Goal: Download file/media

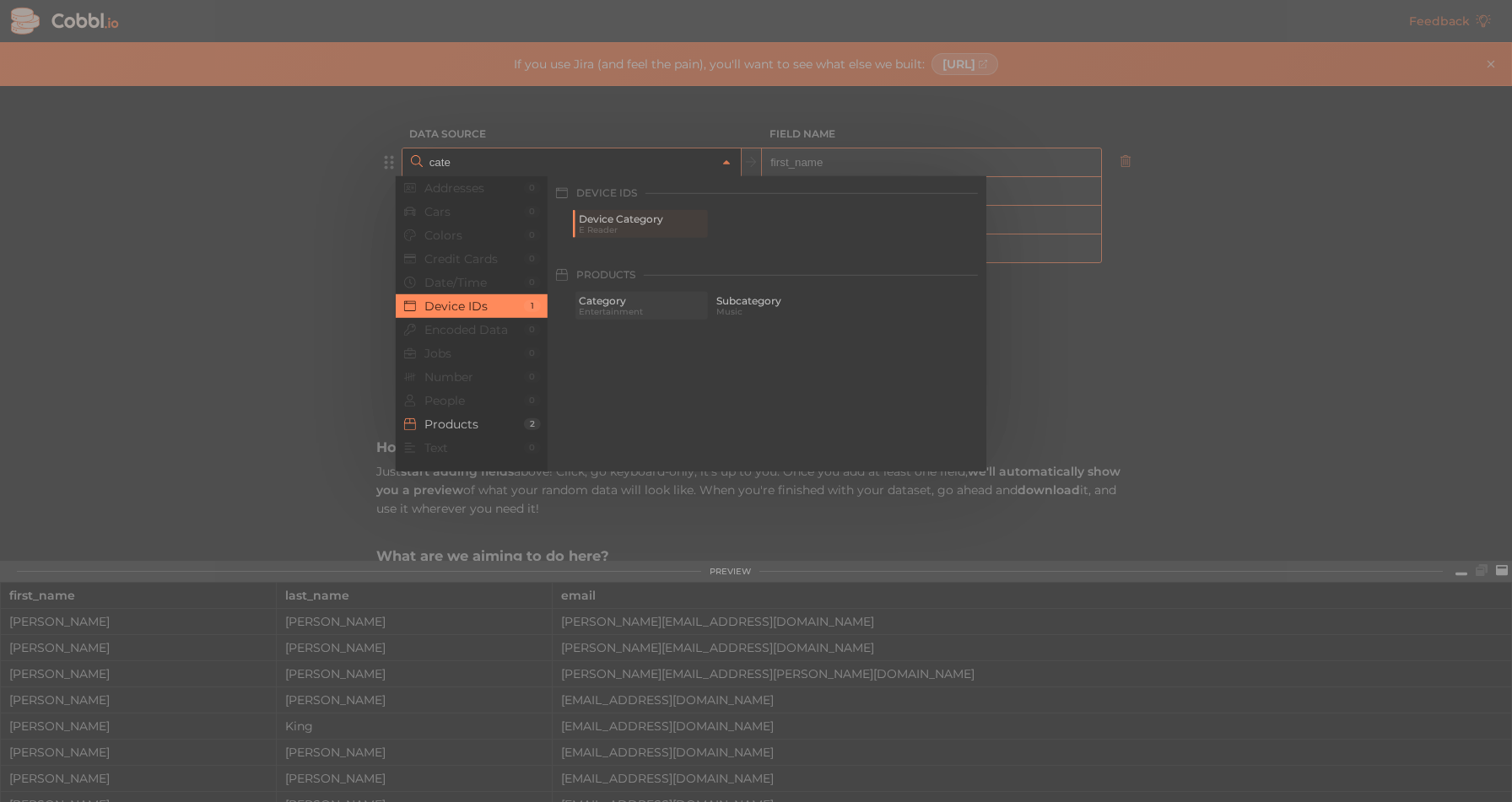
click at [618, 309] on span "Entertainment" at bounding box center [642, 312] width 126 height 10
type input "Products › Category"
type input "category"
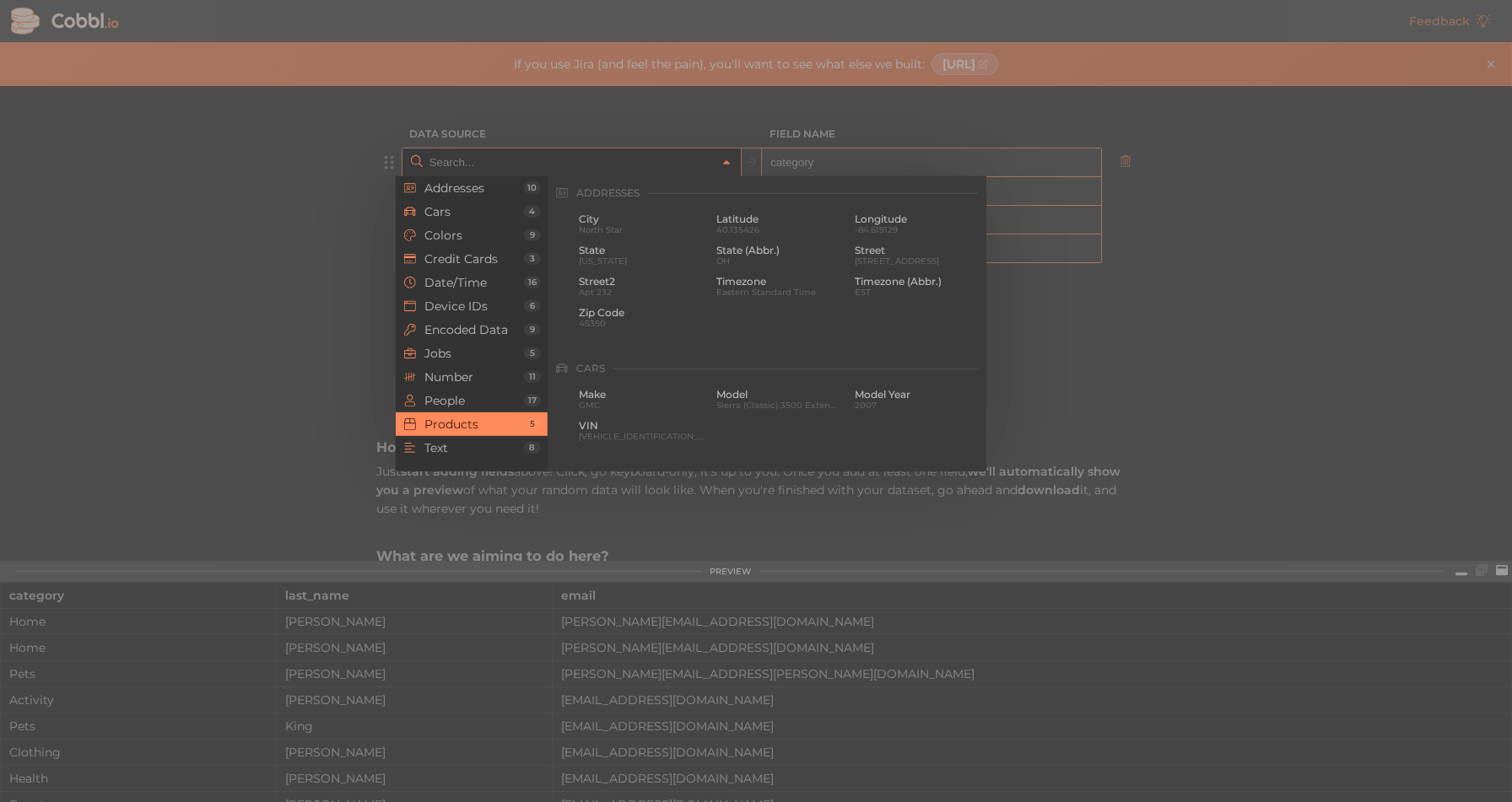
click at [473, 160] on input "text" at bounding box center [570, 162] width 291 height 28
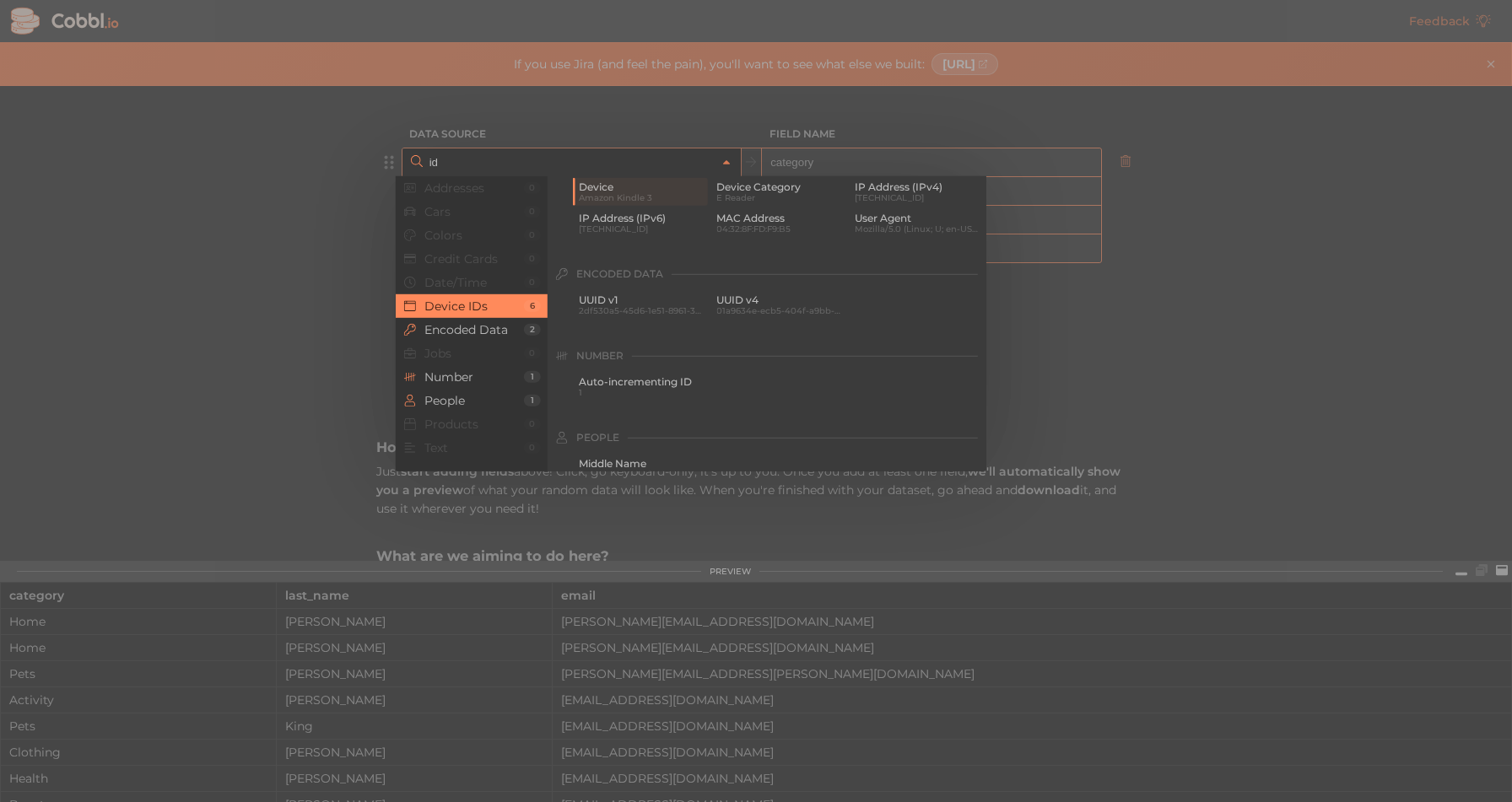
scroll to position [33, 0]
click at [620, 381] on span "Auto-incrementing ID" at bounding box center [642, 381] width 126 height 12
type input "Number › Auto-incrementing ID"
type input "id"
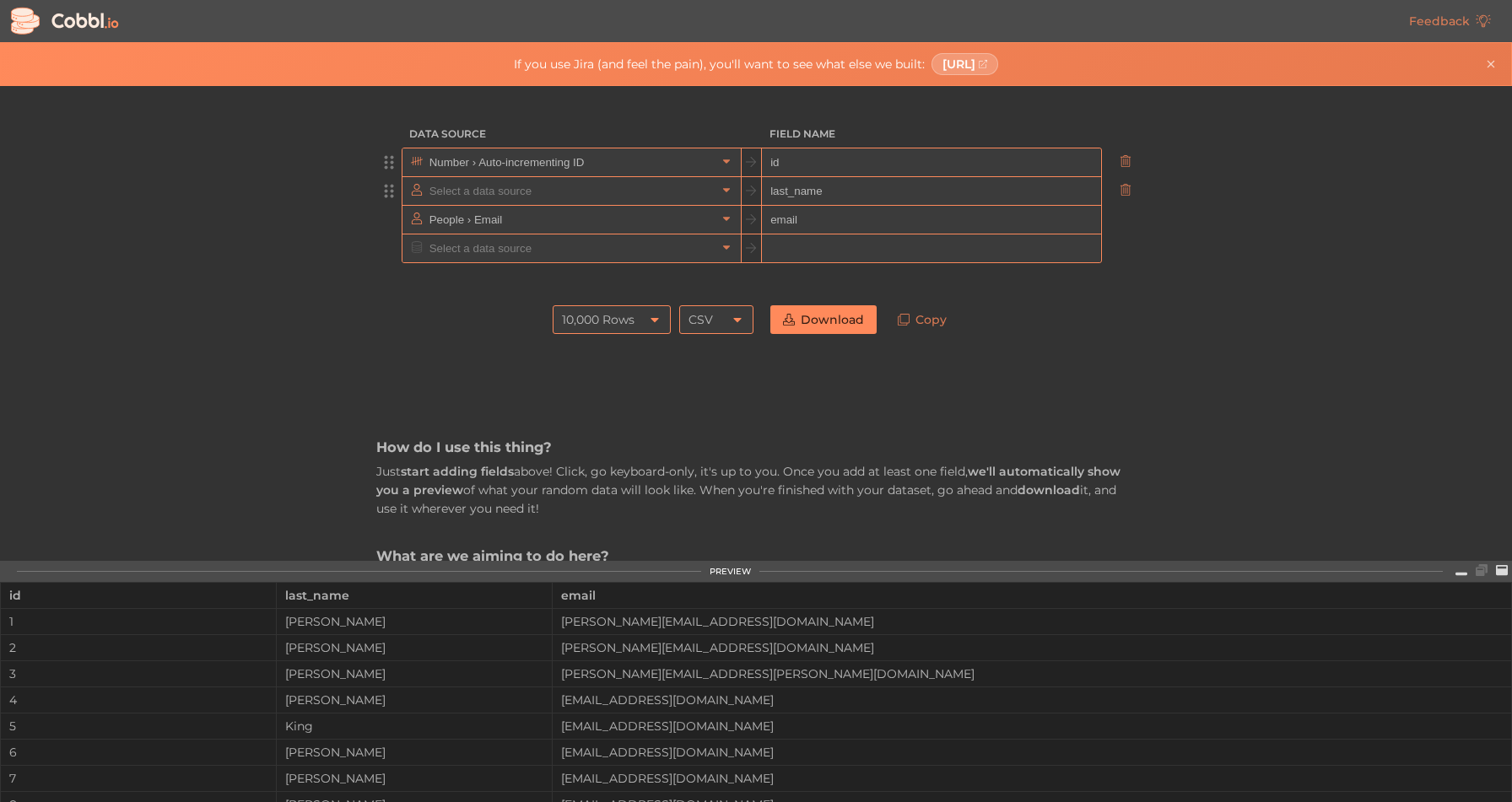
click at [619, 190] on input "text" at bounding box center [570, 190] width 291 height 28
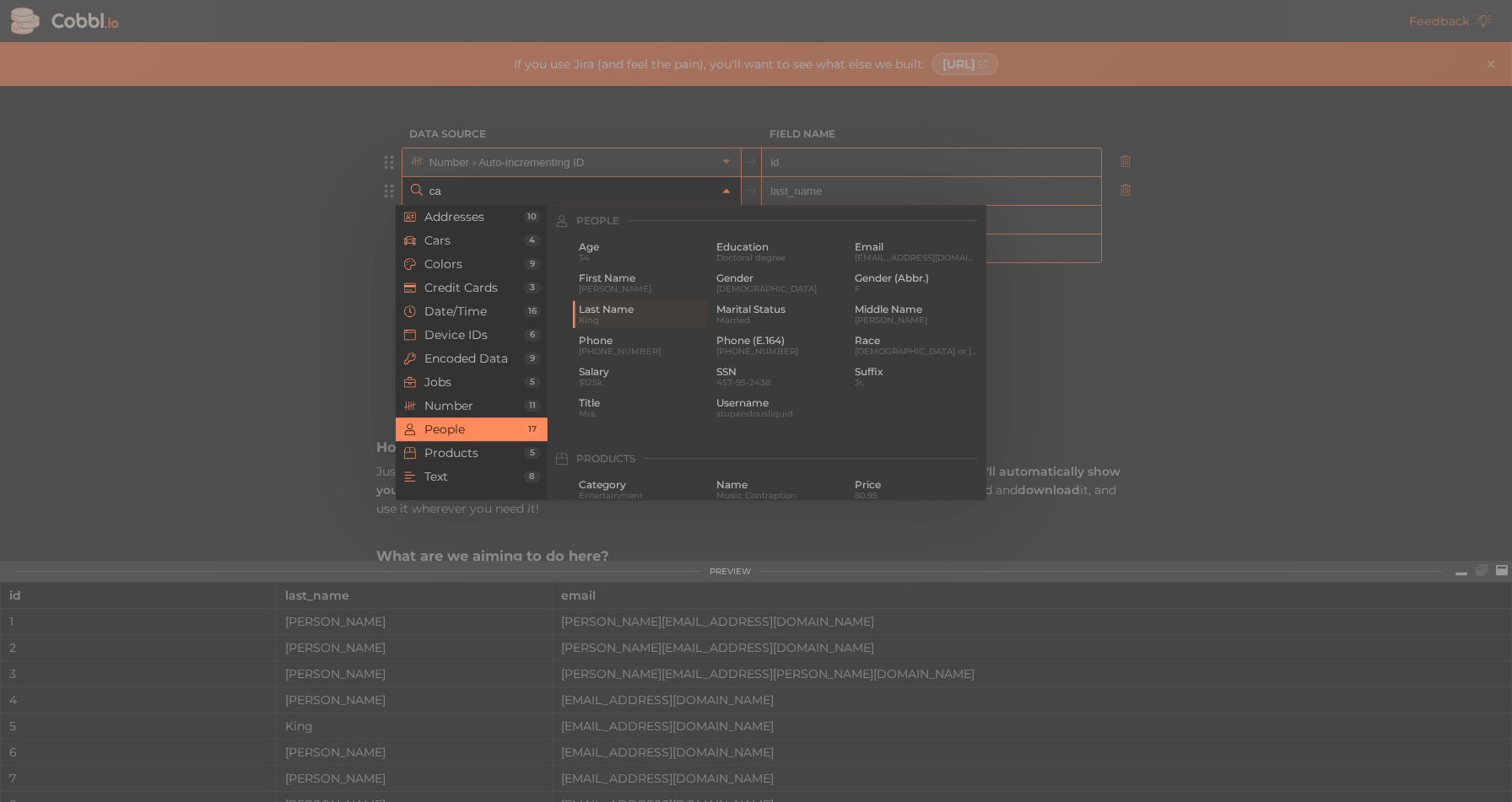
scroll to position [0, 0]
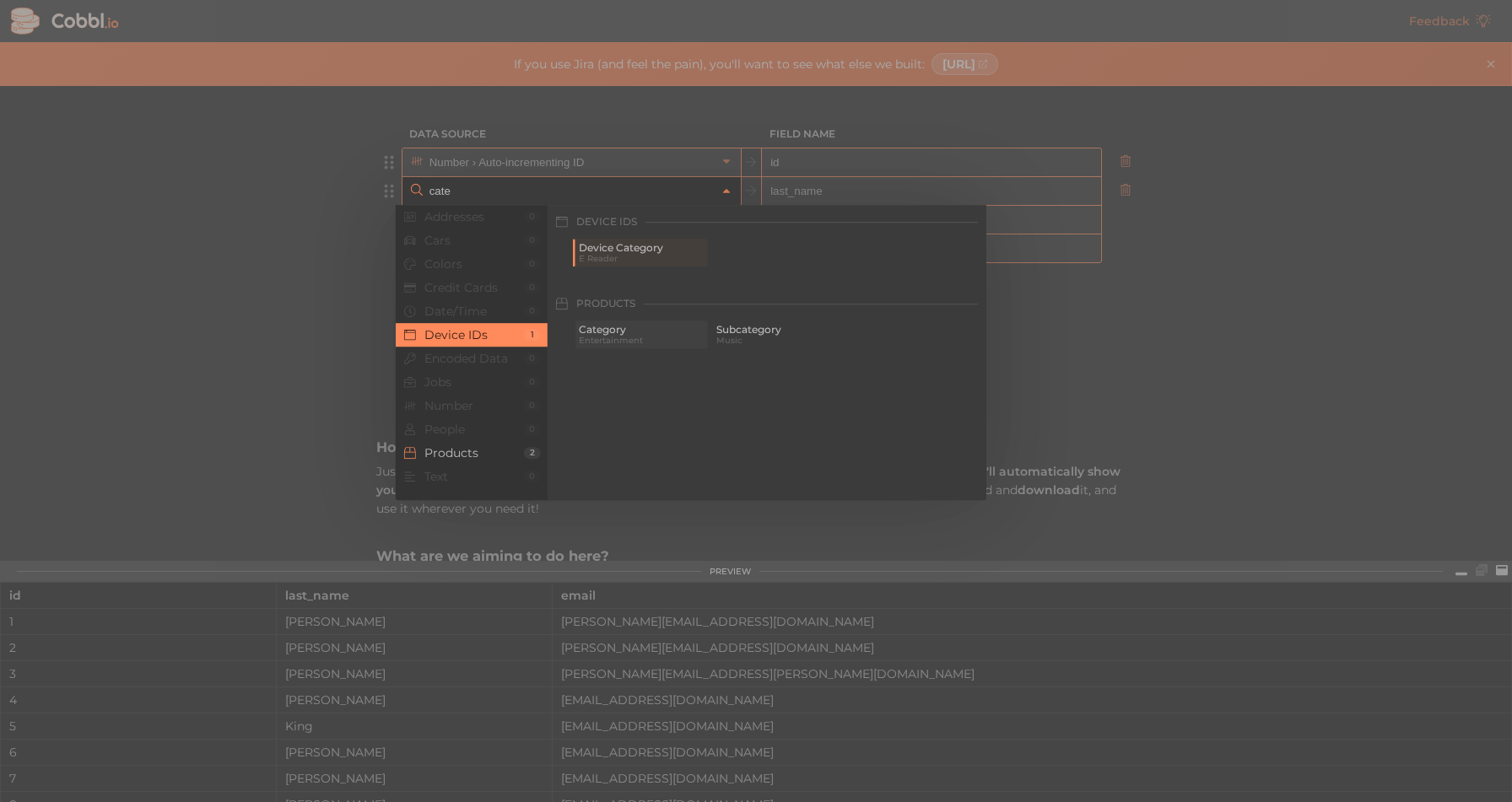
click at [595, 323] on div "Category Entertainment" at bounding box center [641, 334] width 132 height 28
type input "Products › Category"
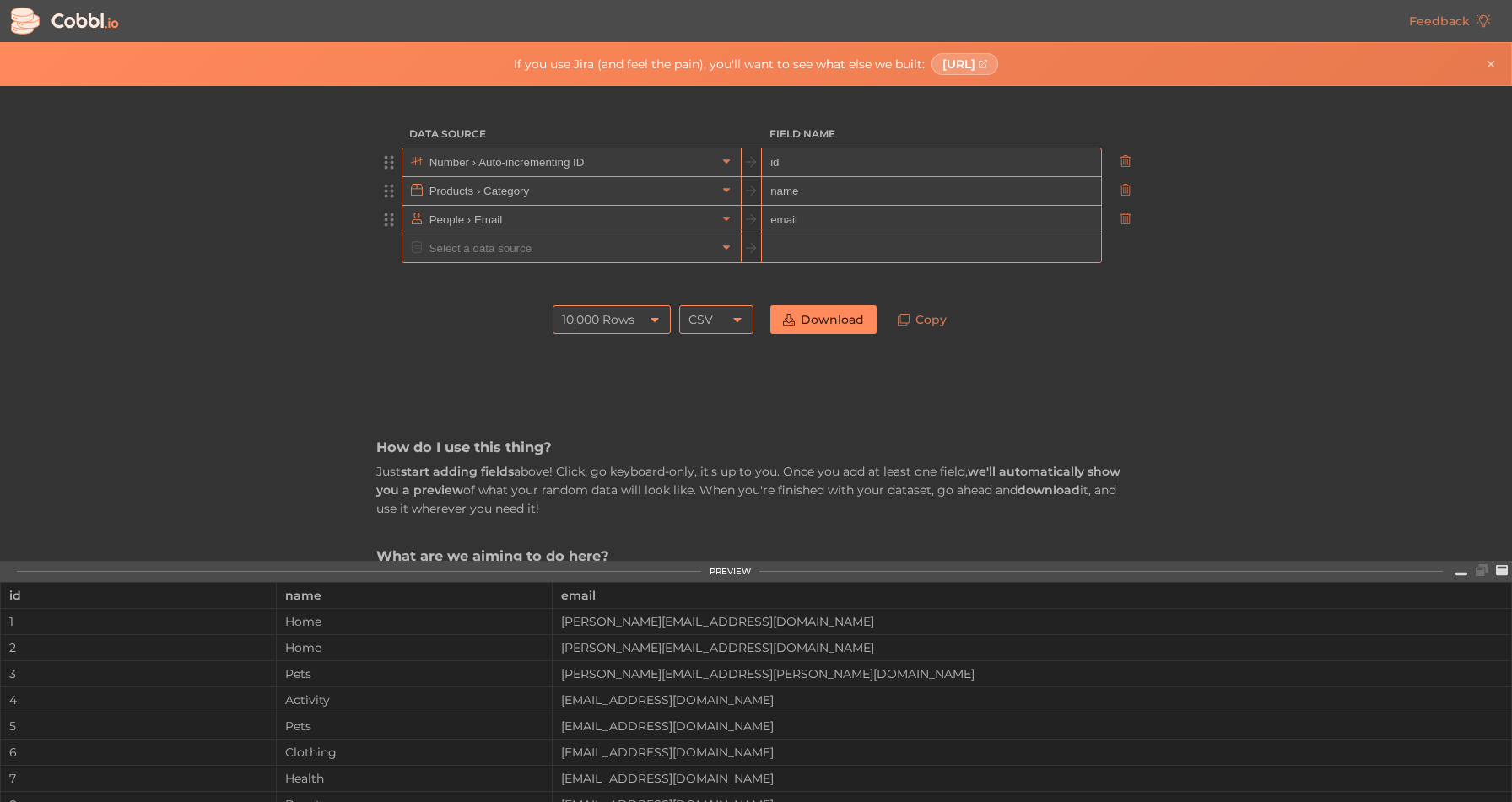
type input "name"
click at [534, 229] on input "text" at bounding box center [570, 219] width 291 height 28
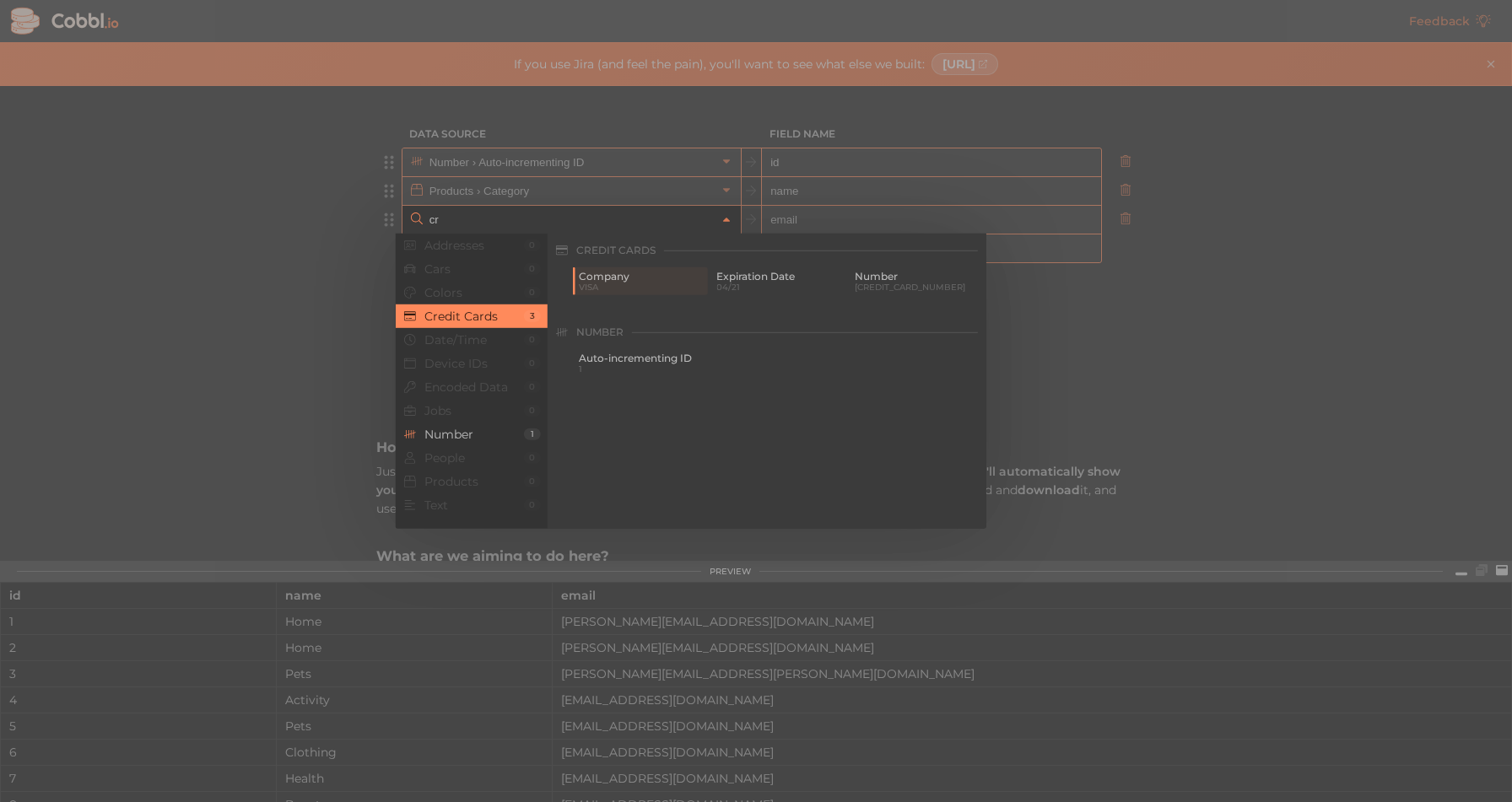
type input "c"
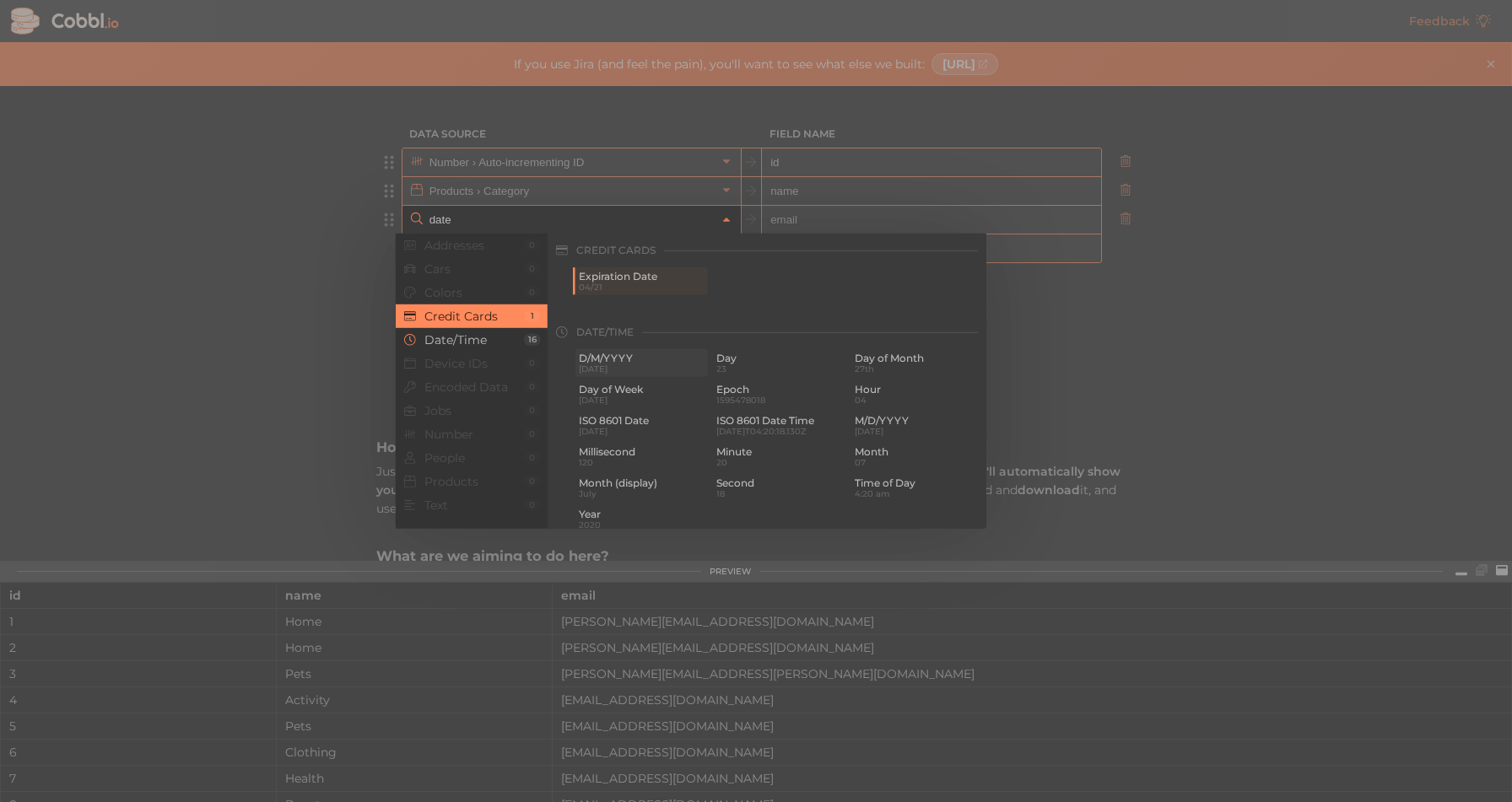
type input "People › Email"
click at [742, 394] on span "[DATE]T04:20:18.130Z" at bounding box center [779, 398] width 126 height 10
type input "Date/Time › ISO 8601 Date Time"
type input "iso-8601"
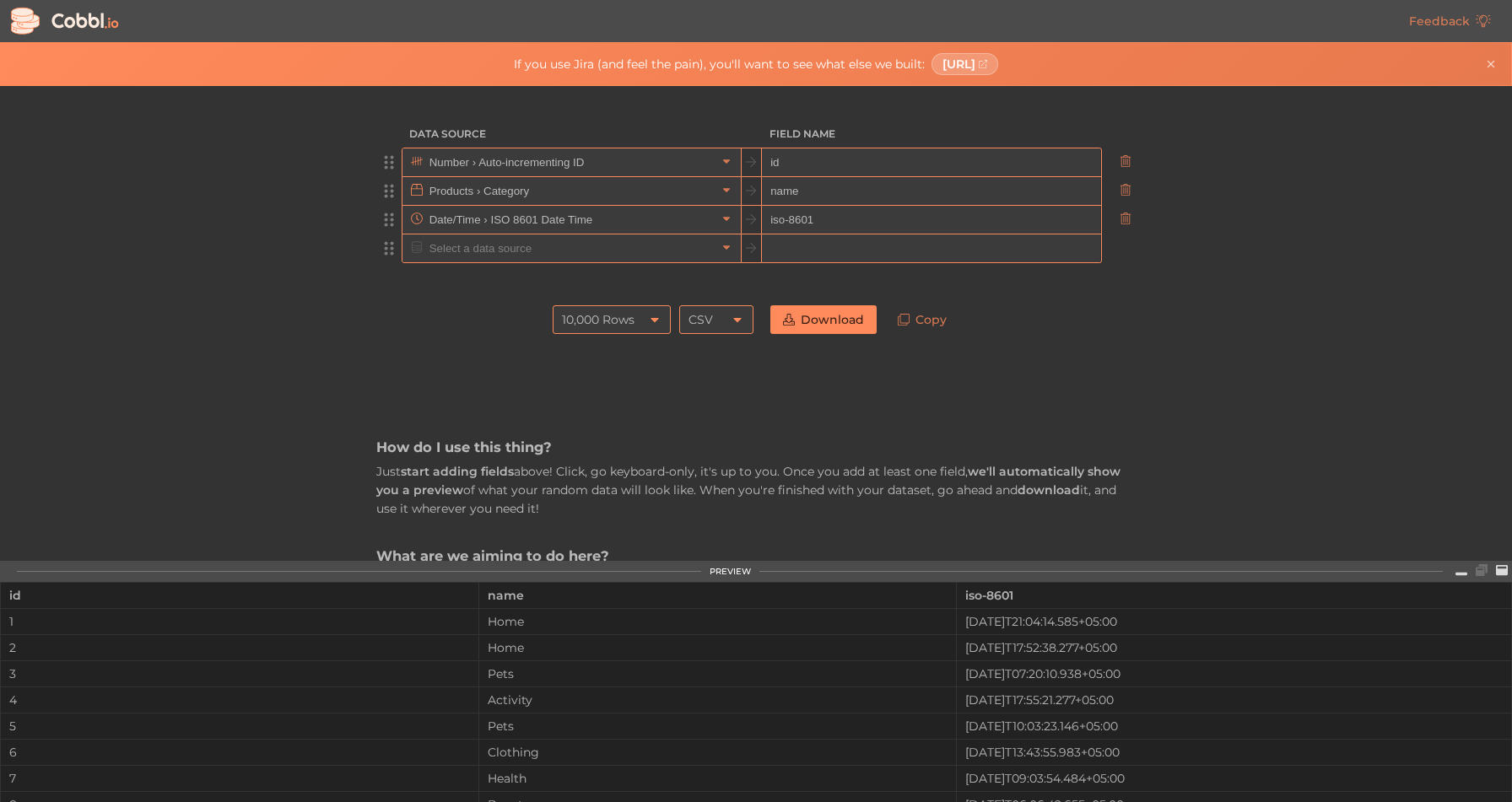
click at [794, 249] on input "text" at bounding box center [931, 249] width 338 height 29
click at [642, 319] on div "10,000 Rows" at bounding box center [612, 320] width 118 height 29
click at [601, 369] on li "100 Rows" at bounding box center [606, 377] width 116 height 29
click at [695, 326] on div "CSV" at bounding box center [700, 320] width 24 height 29
click at [691, 380] on li "JSON" at bounding box center [711, 377] width 73 height 29
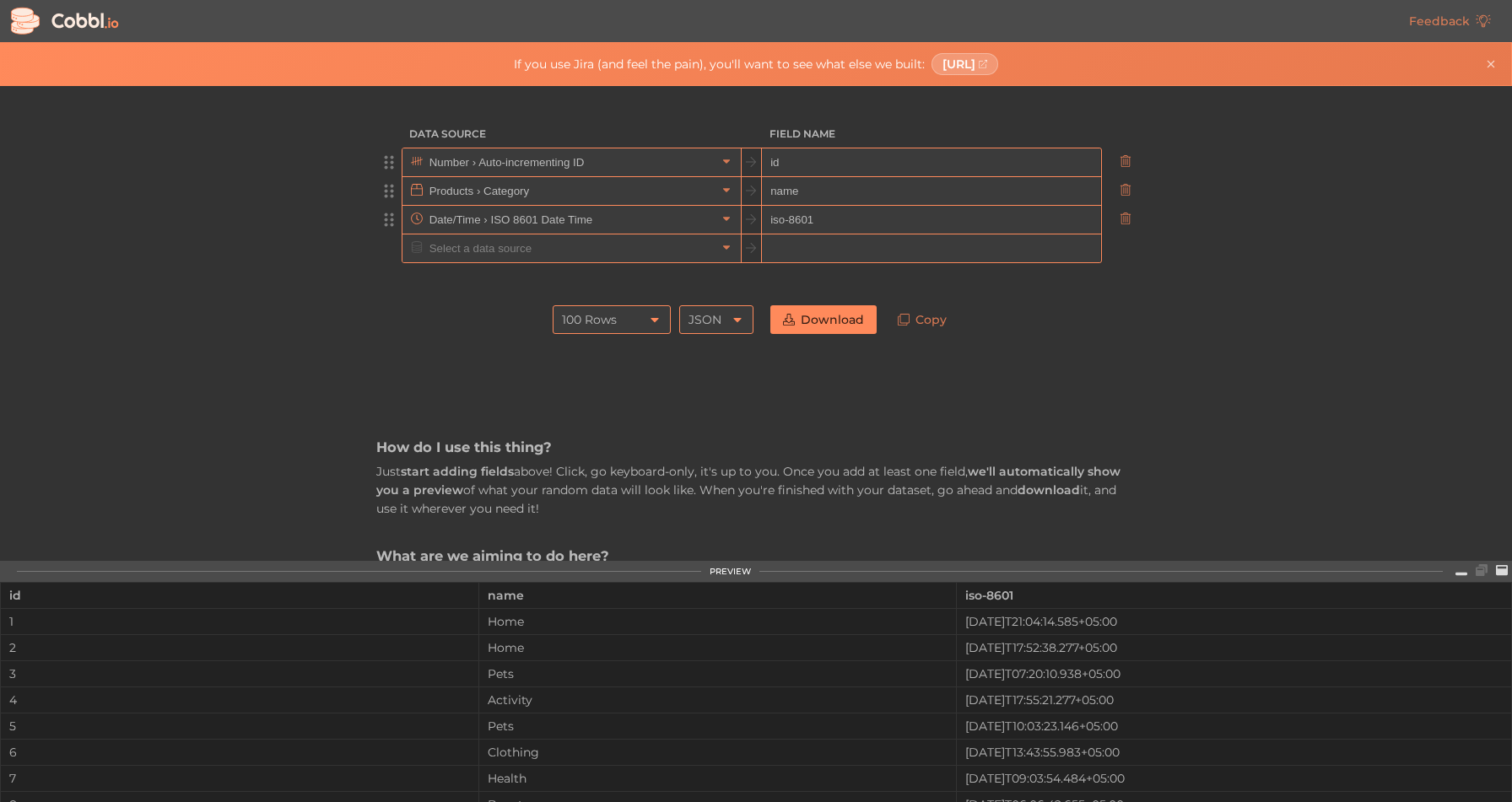
click at [705, 320] on div "JSON" at bounding box center [705, 320] width 33 height 29
click at [702, 349] on li "CSV" at bounding box center [711, 348] width 73 height 29
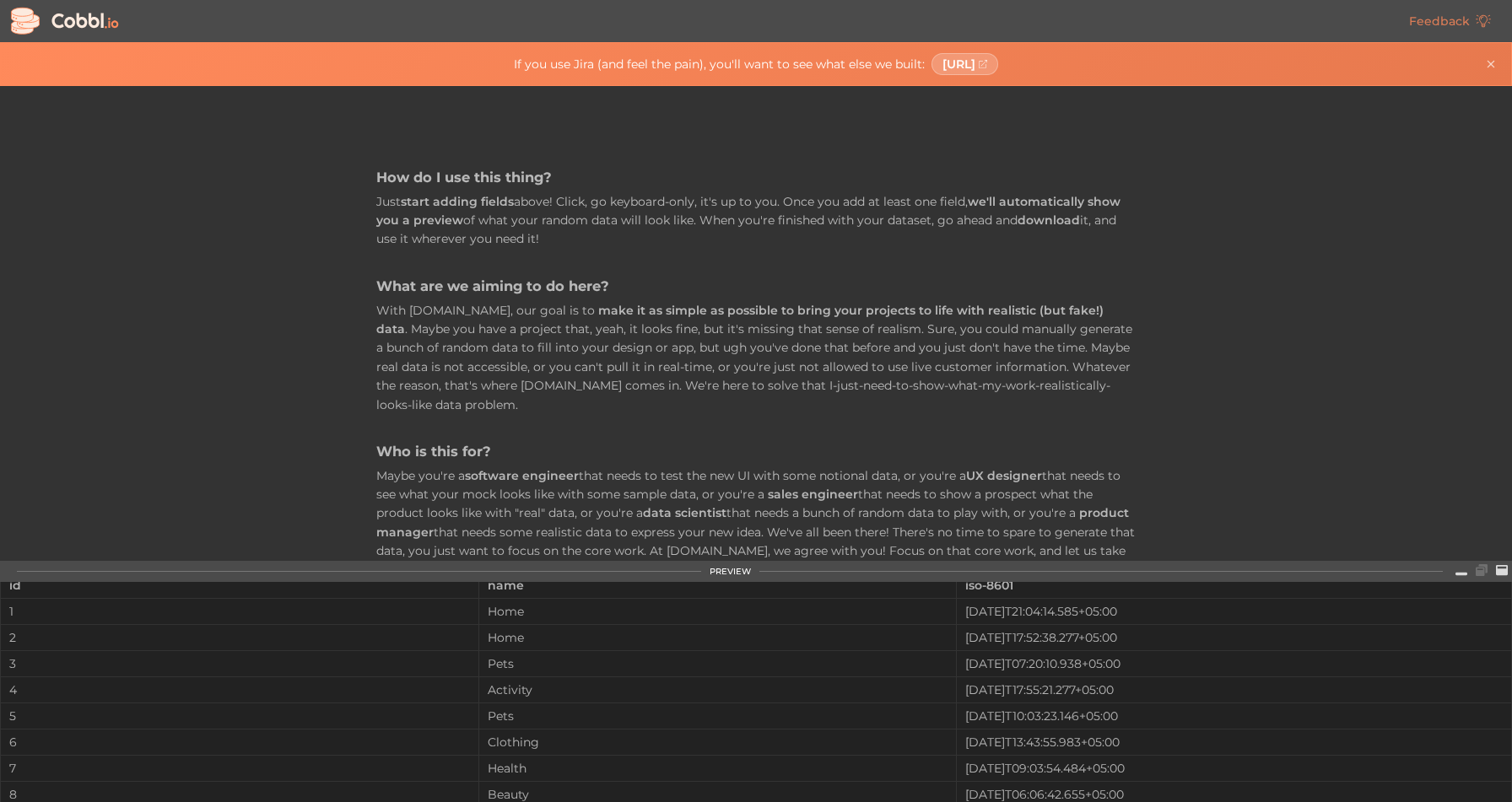
scroll to position [0, 0]
click at [533, 616] on div "Home" at bounding box center [718, 621] width 478 height 14
click at [496, 638] on td "Home" at bounding box center [717, 647] width 479 height 26
click at [479, 680] on td "Pets" at bounding box center [717, 673] width 479 height 26
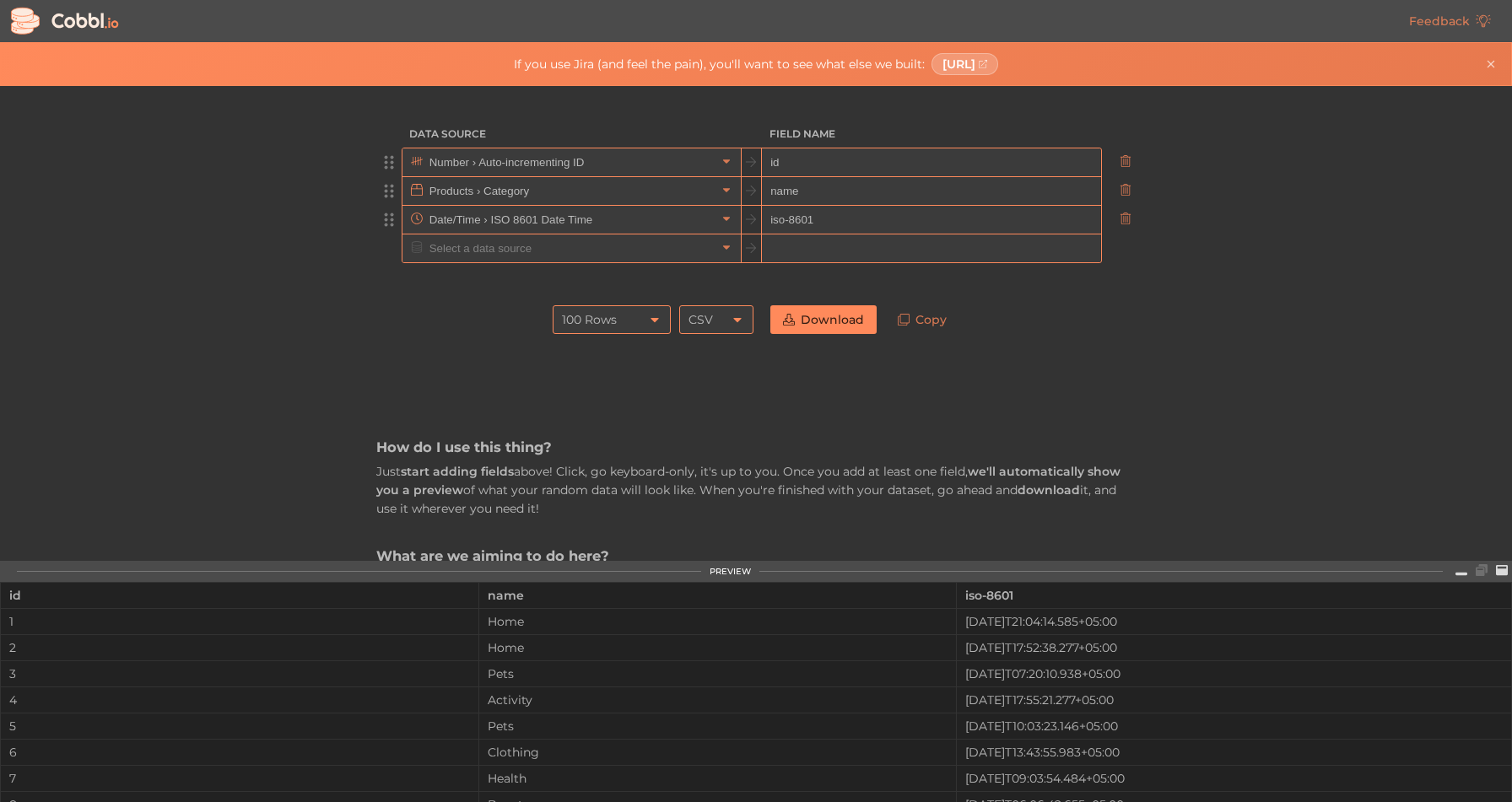
click at [817, 326] on link "Download" at bounding box center [824, 320] width 106 height 29
